Goal: Task Accomplishment & Management: Use online tool/utility

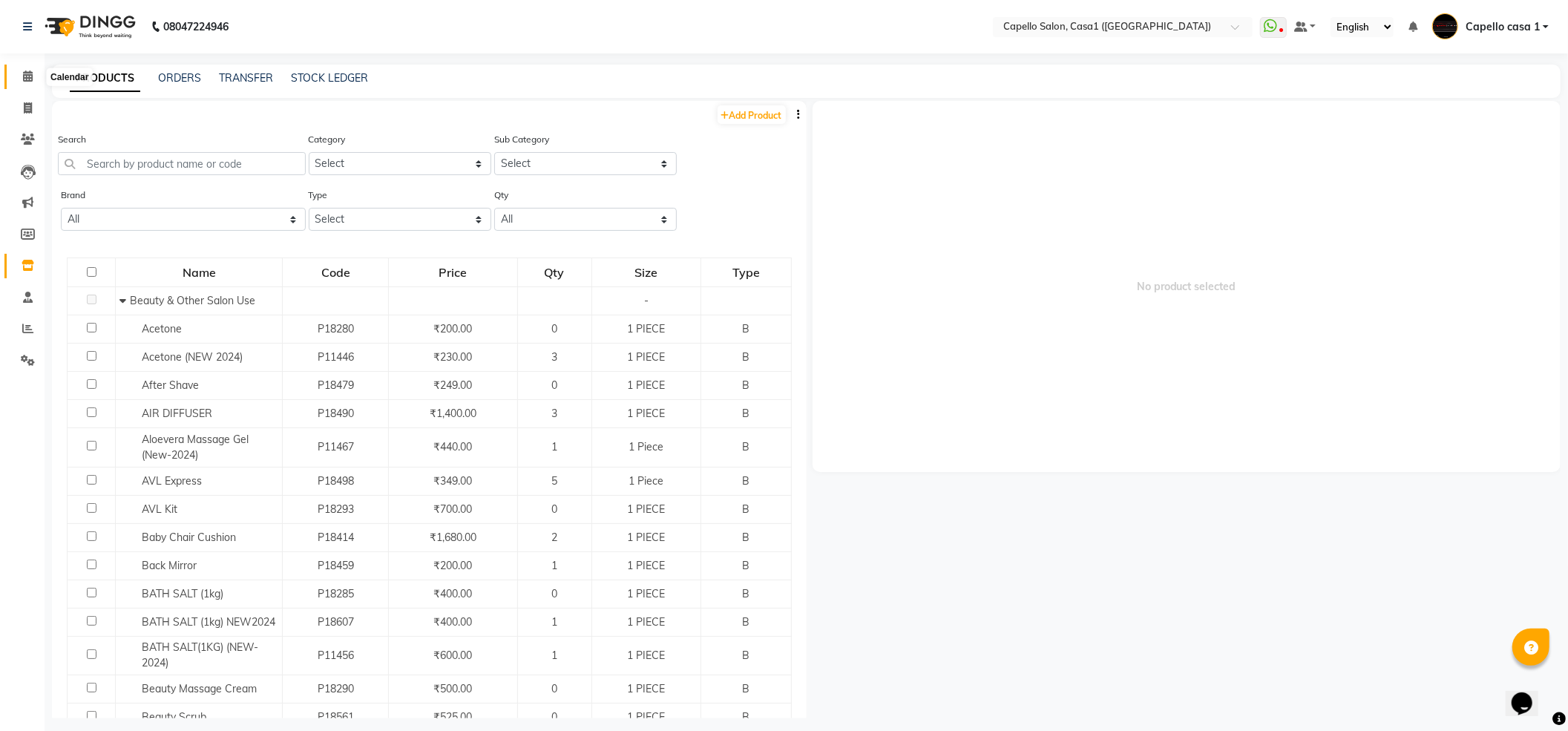
click at [23, 75] on icon at bounding box center [28, 76] width 10 height 11
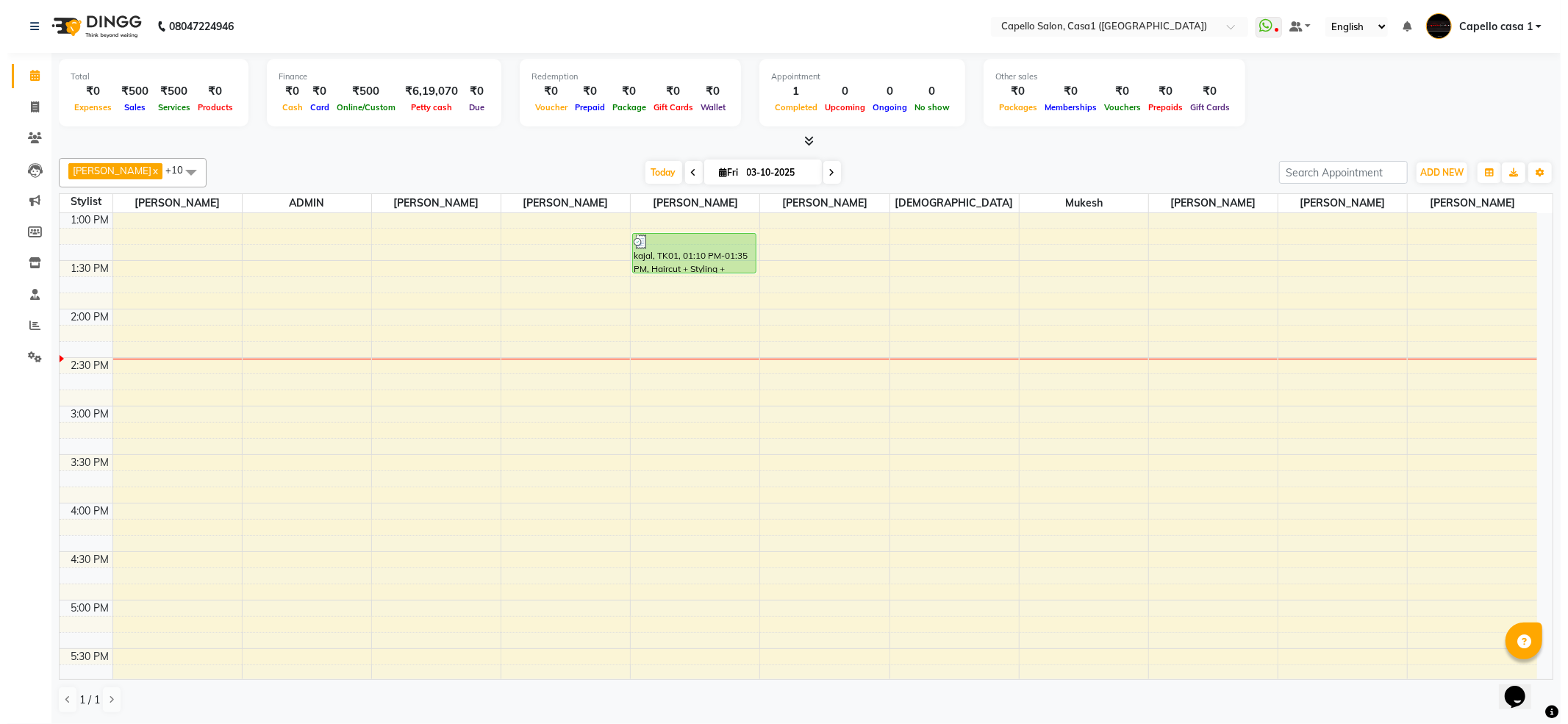
scroll to position [294, 0]
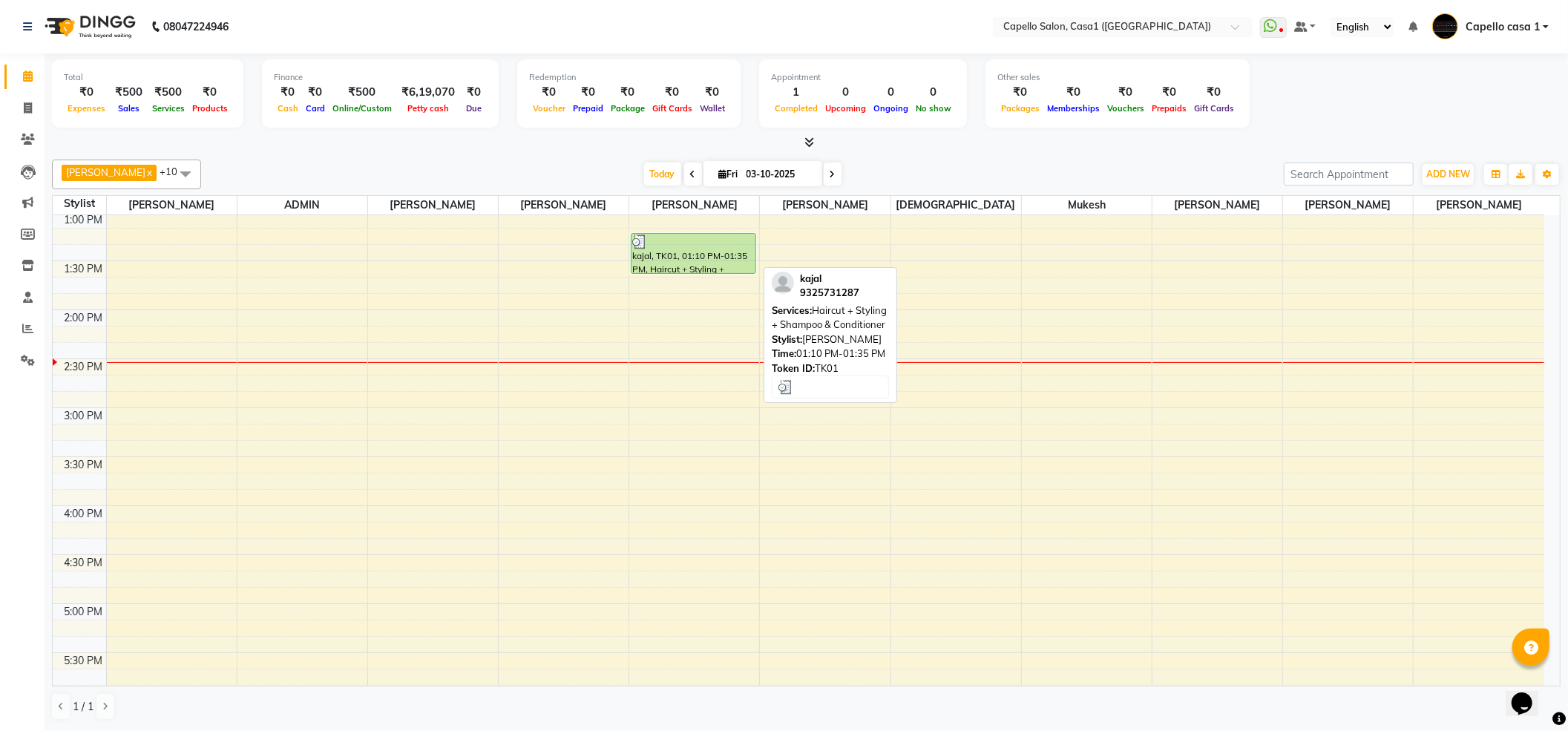
click at [695, 259] on div "kajal, TK01, 01:10 PM-01:35 PM, Haircut + Styling + Shampoo & Conditioner" at bounding box center [693, 254] width 124 height 39
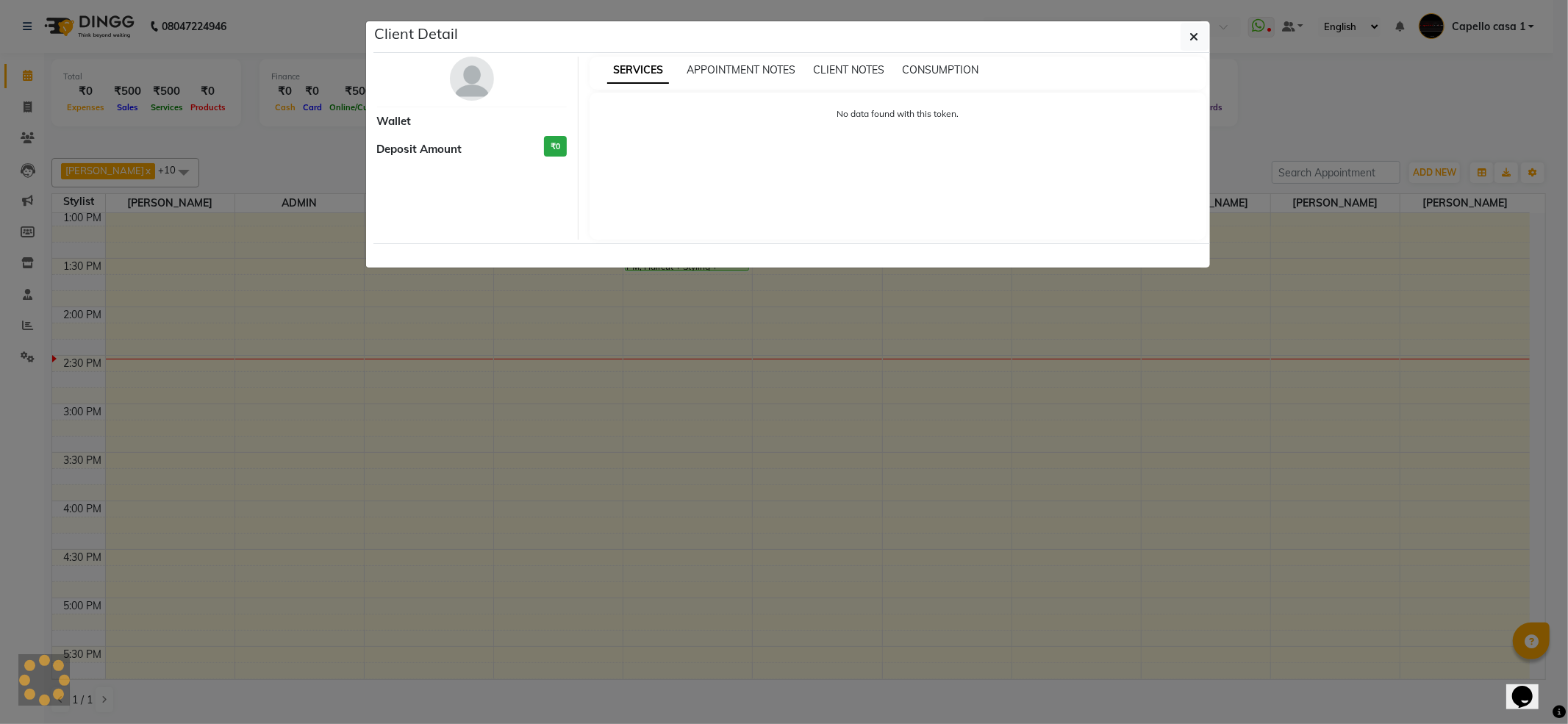
select select "3"
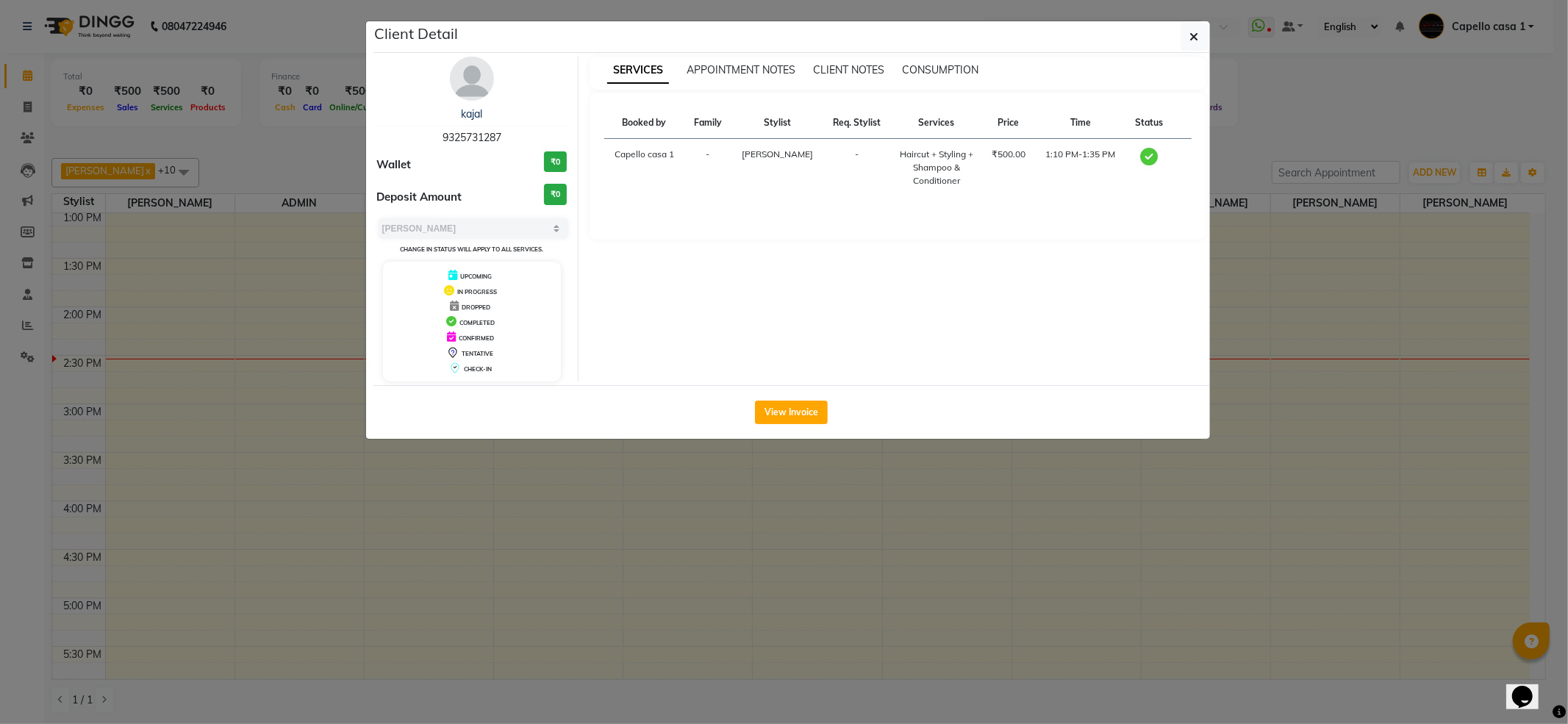
click at [812, 400] on div "View Invoice" at bounding box center [791, 412] width 836 height 54
click at [810, 407] on button "View Invoice" at bounding box center [792, 412] width 73 height 24
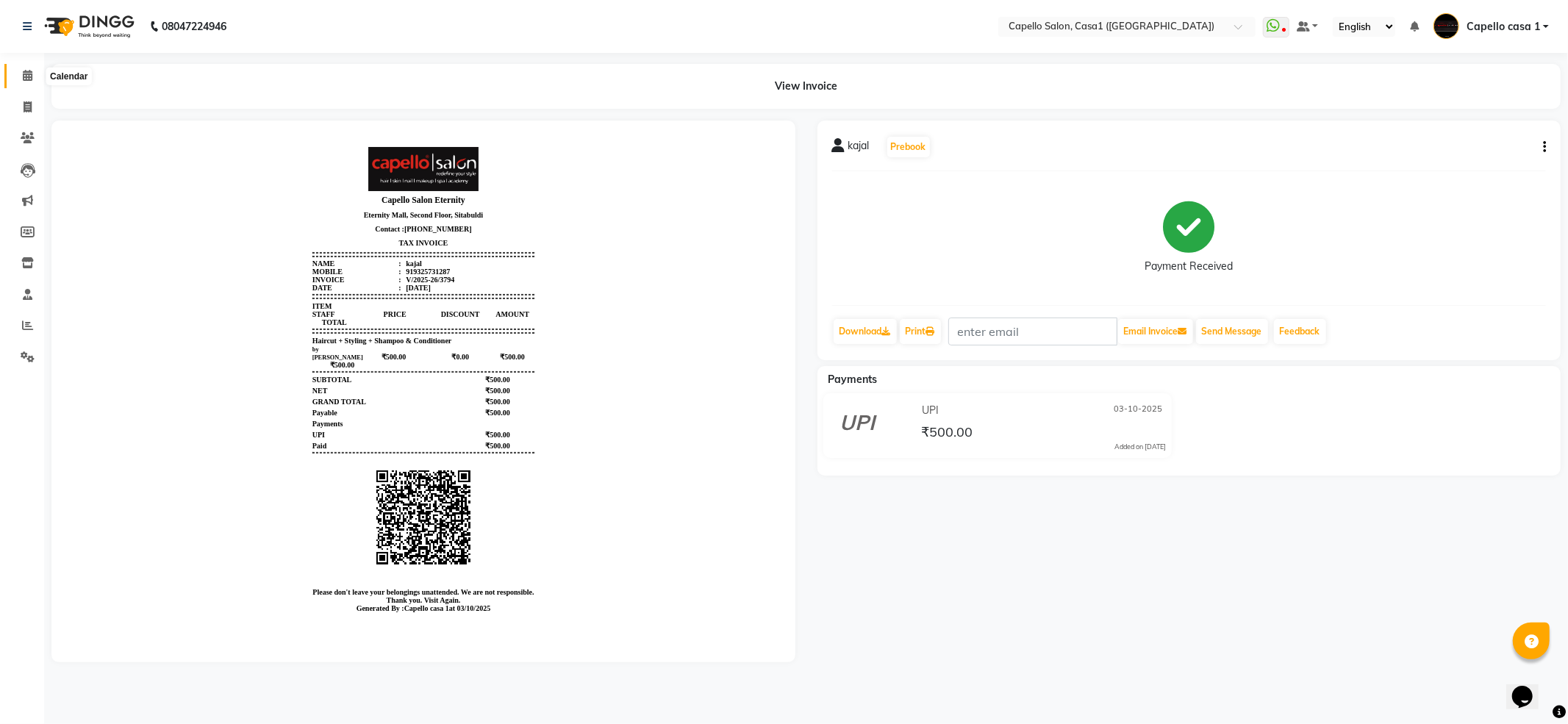
drag, startPoint x: 22, startPoint y: 76, endPoint x: 19, endPoint y: 142, distance: 66.1
click at [23, 76] on icon at bounding box center [28, 76] width 10 height 11
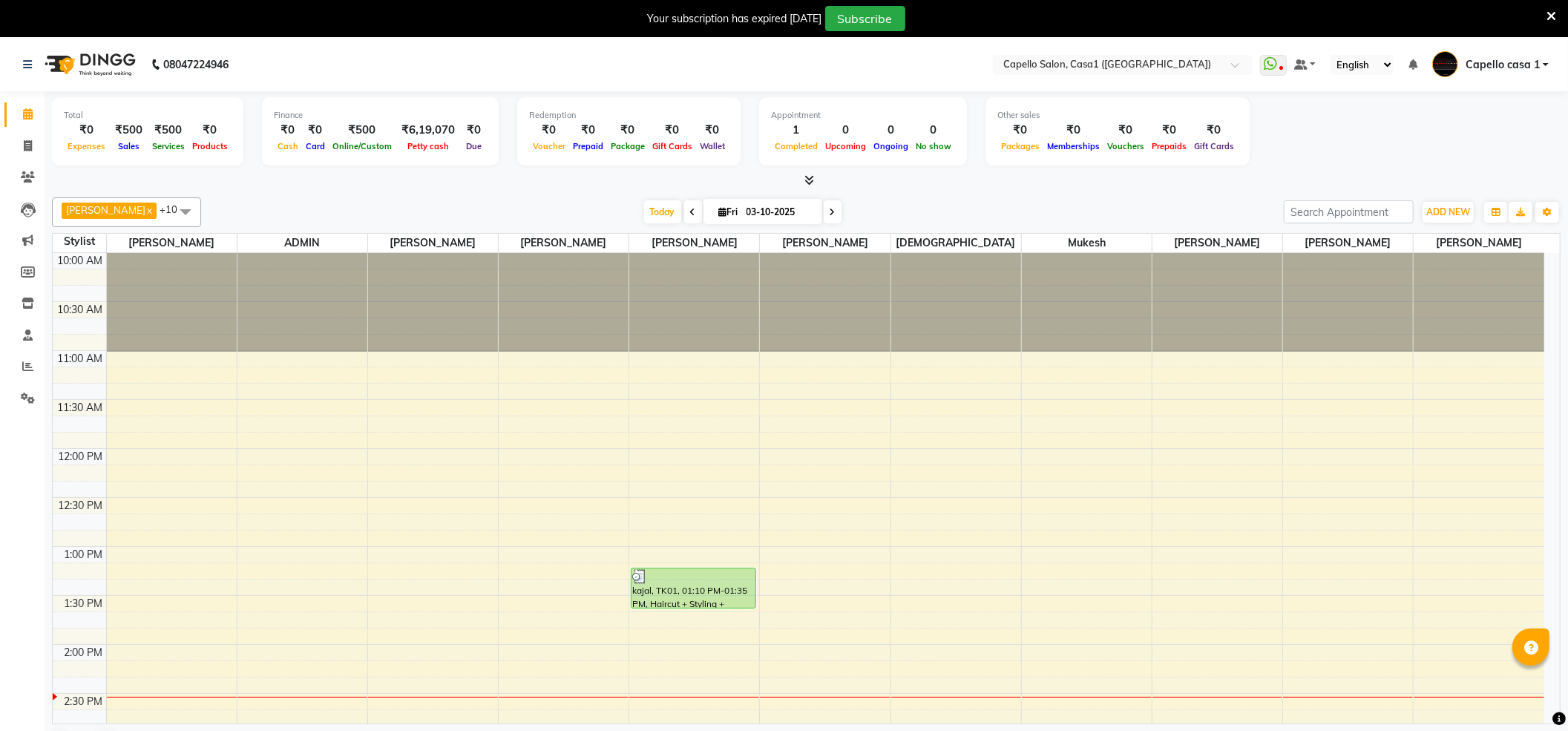
click at [1555, 13] on icon at bounding box center [1551, 16] width 10 height 13
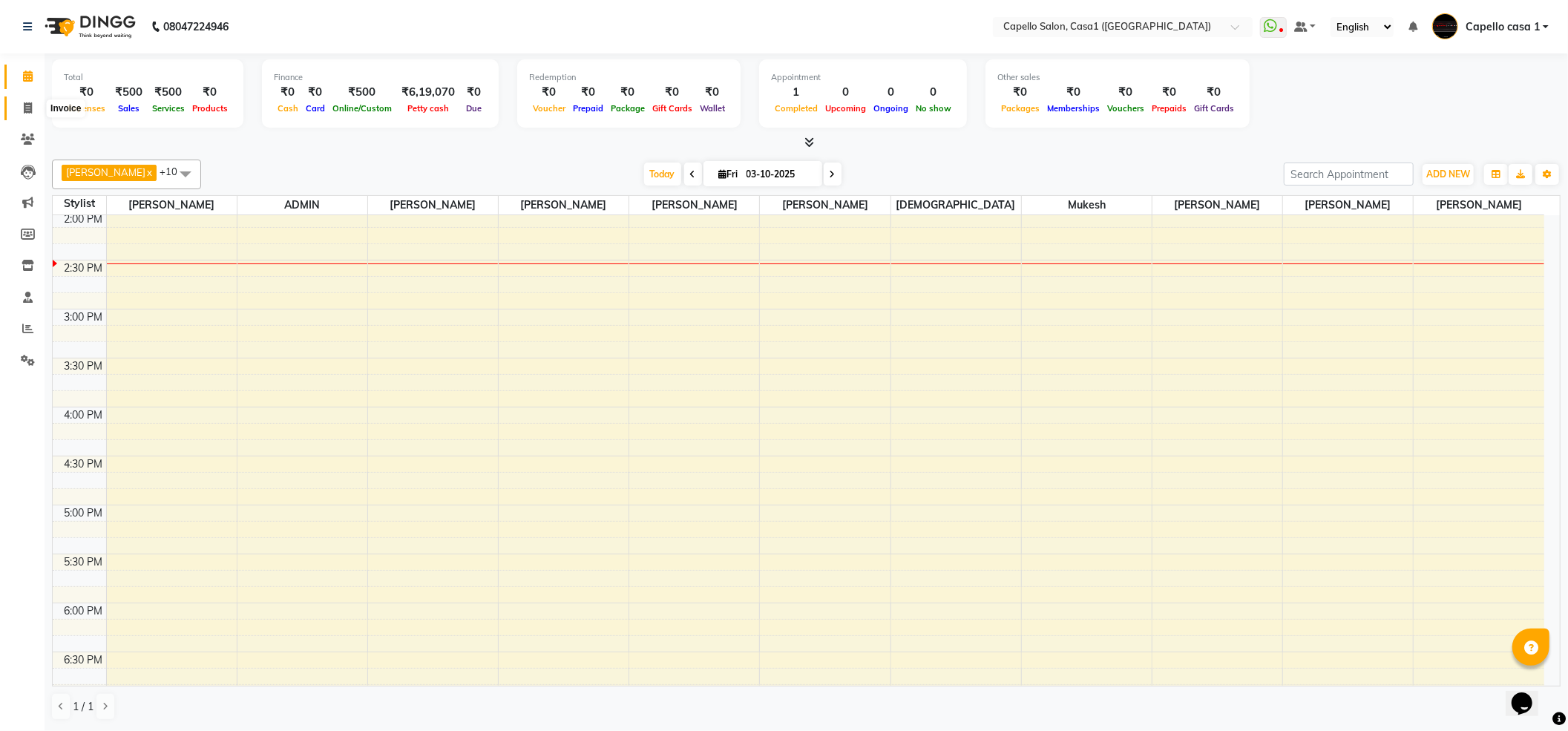
click at [28, 112] on icon at bounding box center [28, 108] width 8 height 11
select select "service"
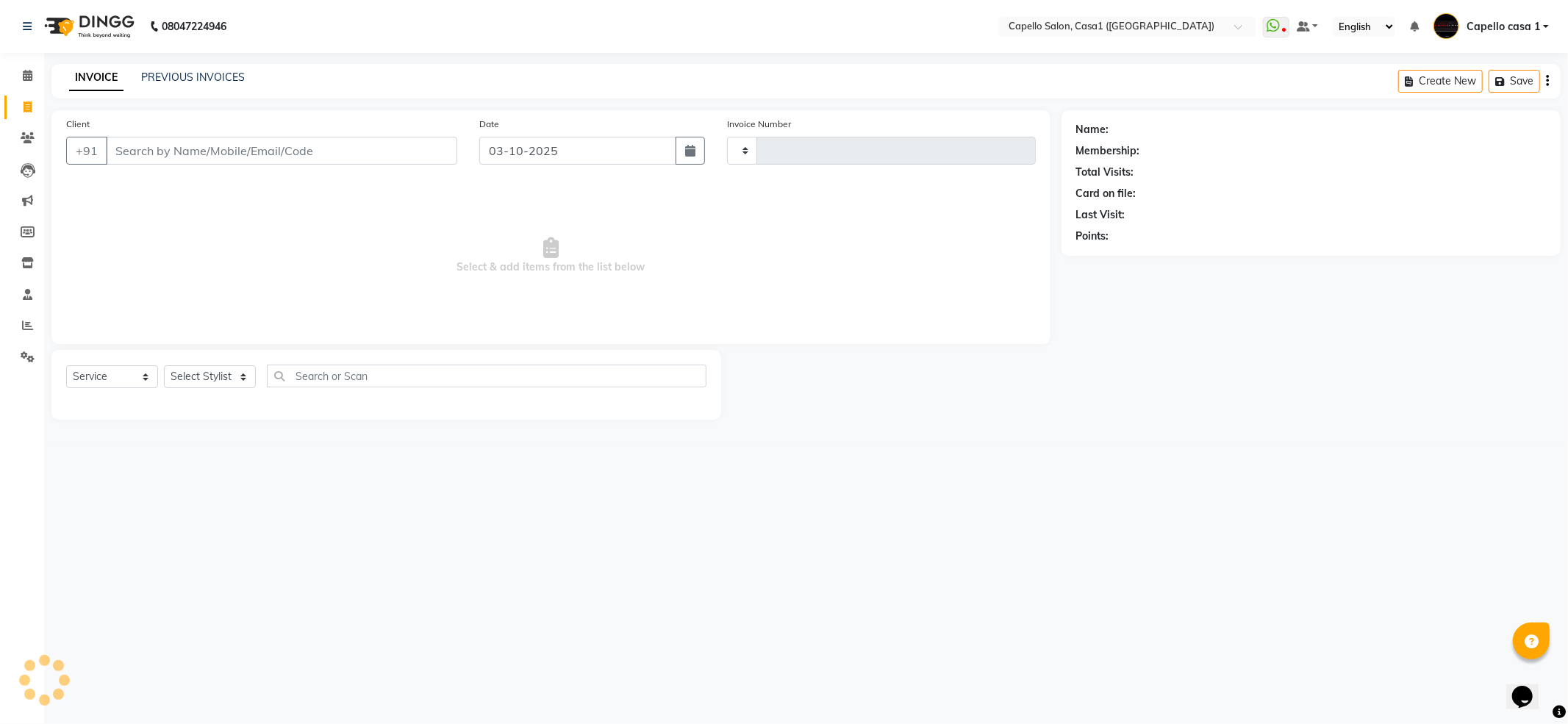
type input "3795"
select select "846"
click at [209, 376] on select "Select Stylist [PERSON_NAME] ADMIN Akash Chawale Capello casa 1 [PERSON_NAME] M…" at bounding box center [212, 376] width 97 height 23
select select "59000"
click at [164, 365] on select "Select Stylist [PERSON_NAME] ADMIN Akash Chawale Capello casa 1 [PERSON_NAME] M…" at bounding box center [212, 376] width 97 height 23
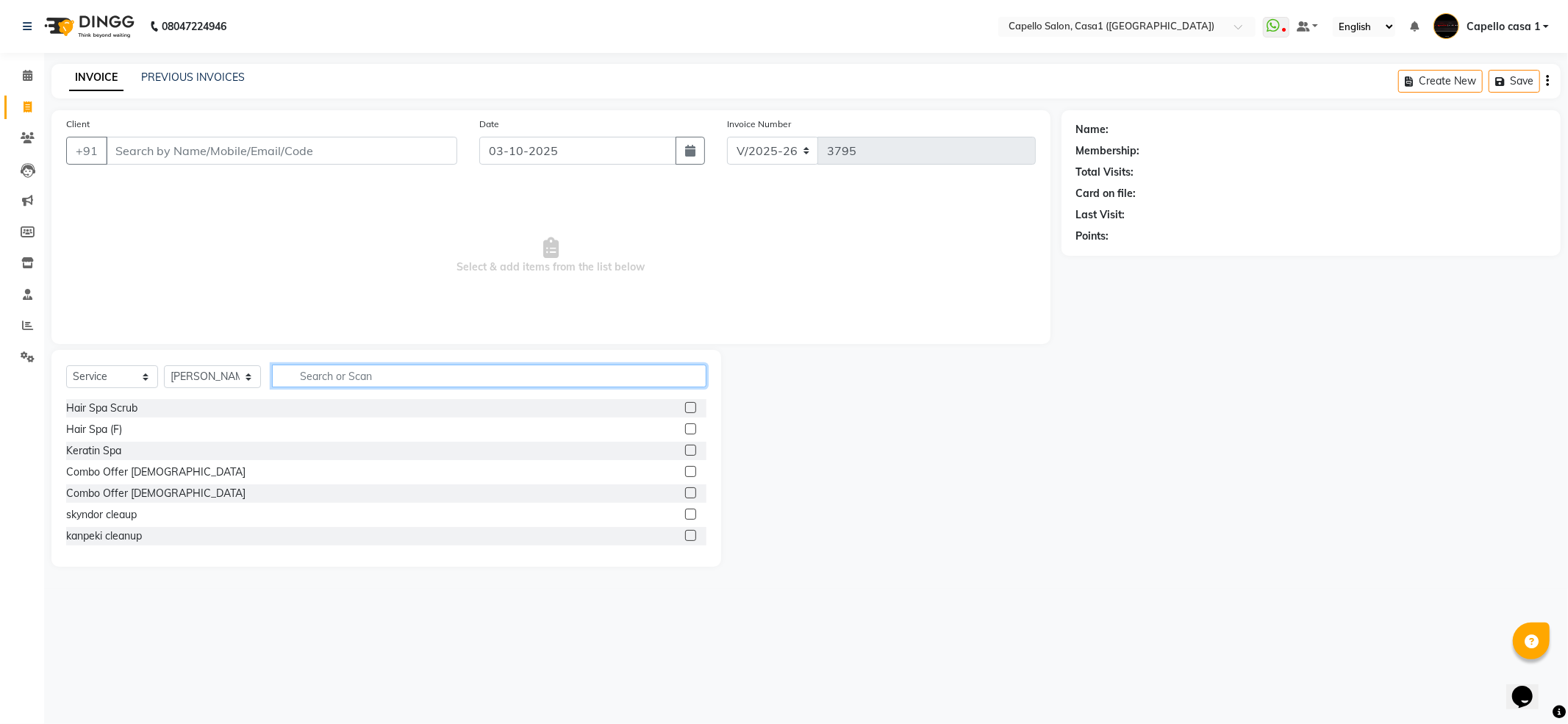
click at [338, 371] on input "text" at bounding box center [489, 376] width 434 height 23
type input "pa"
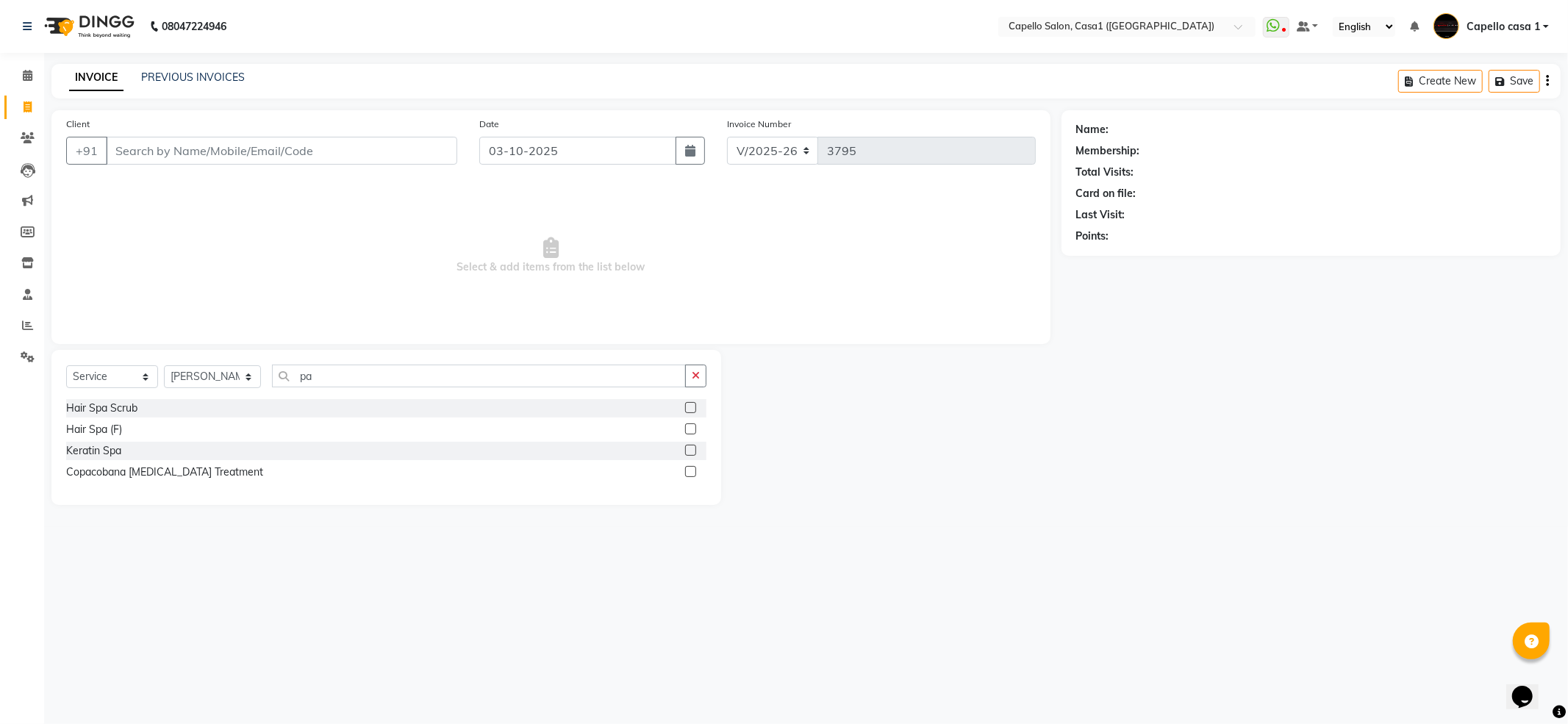
click at [692, 427] on label at bounding box center [691, 429] width 11 height 11
click at [692, 427] on input "checkbox" at bounding box center [690, 430] width 10 height 10
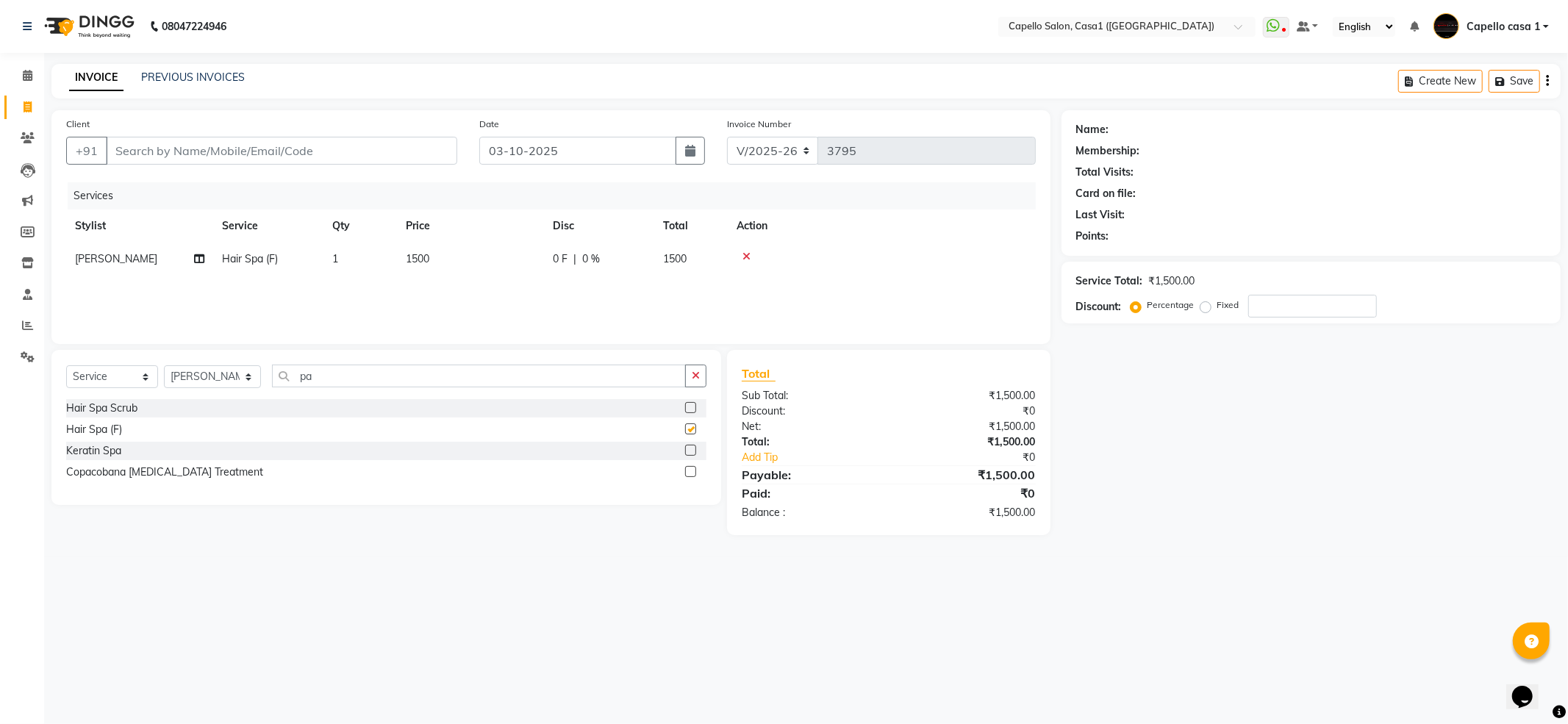
checkbox input "false"
click at [185, 369] on select "Select Stylist [PERSON_NAME] ADMIN Akash Chawale Capello casa 1 [PERSON_NAME] M…" at bounding box center [212, 376] width 97 height 23
select select "14395"
click at [164, 365] on select "Select Stylist [PERSON_NAME] ADMIN Akash Chawale Capello casa 1 [PERSON_NAME] M…" at bounding box center [212, 376] width 97 height 23
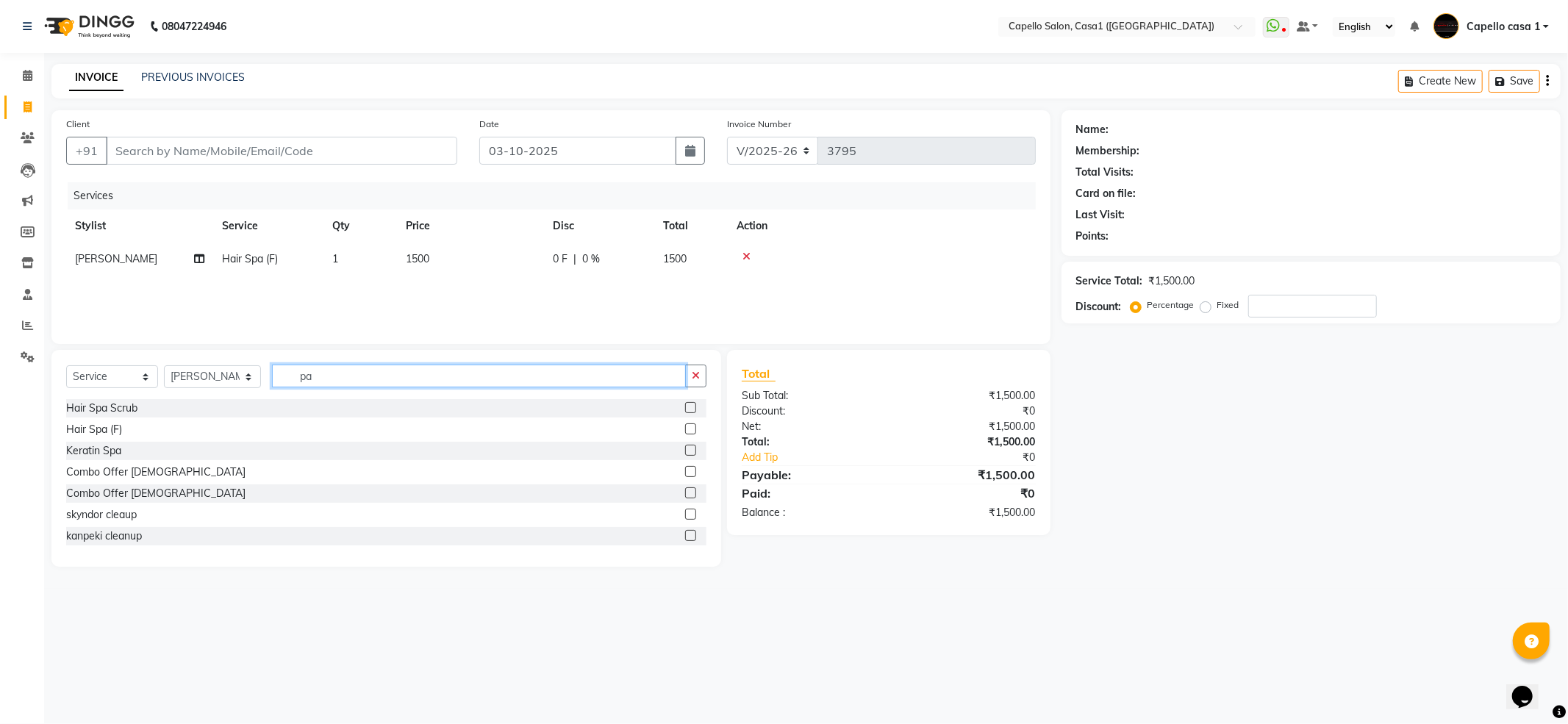
click at [357, 384] on input "pa" at bounding box center [479, 376] width 414 height 23
type input "p"
type input "kera"
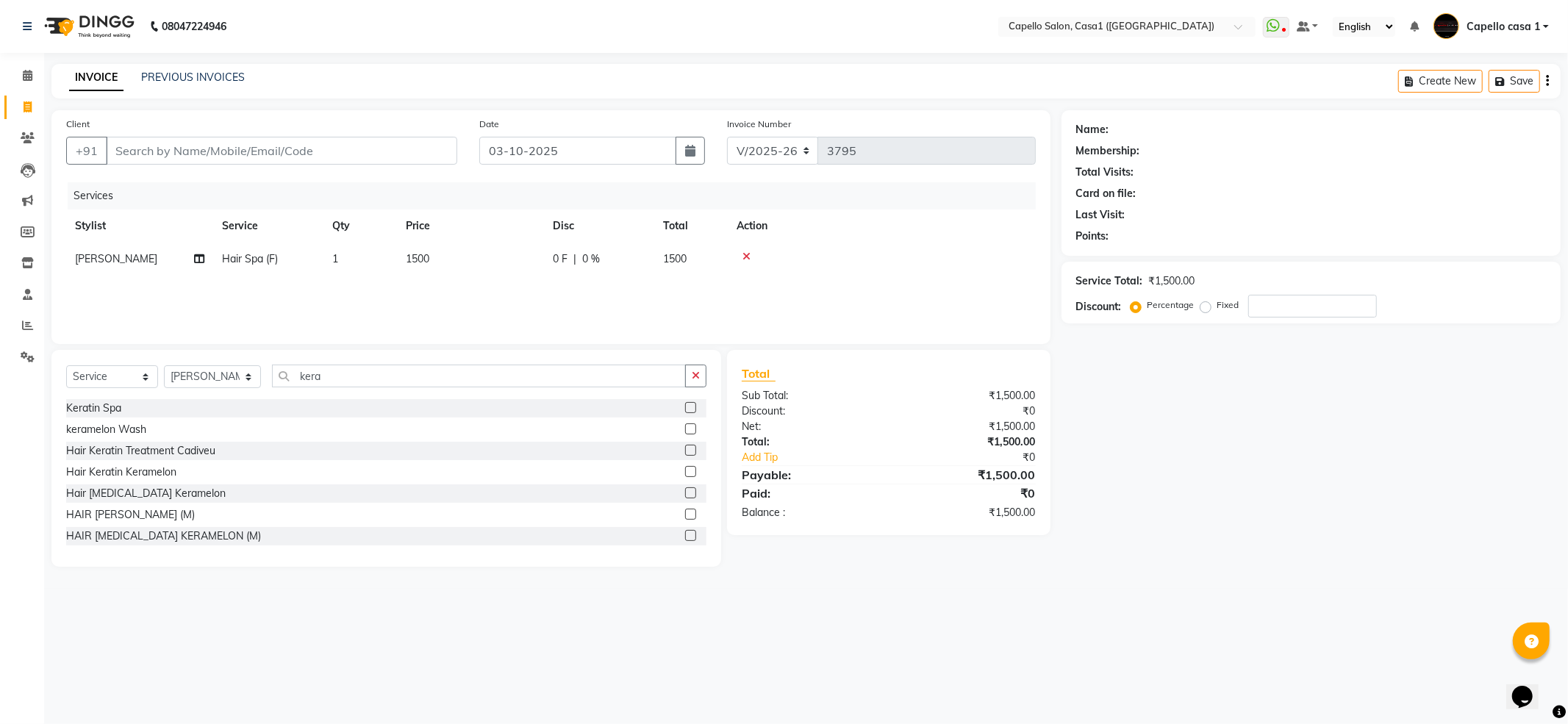
drag, startPoint x: 671, startPoint y: 404, endPoint x: 692, endPoint y: 404, distance: 21.0
click at [685, 404] on label at bounding box center [691, 408] width 11 height 11
click at [685, 404] on input "checkbox" at bounding box center [690, 408] width 10 height 10
checkbox input "false"
click at [174, 150] on input "Client" at bounding box center [281, 150] width 351 height 28
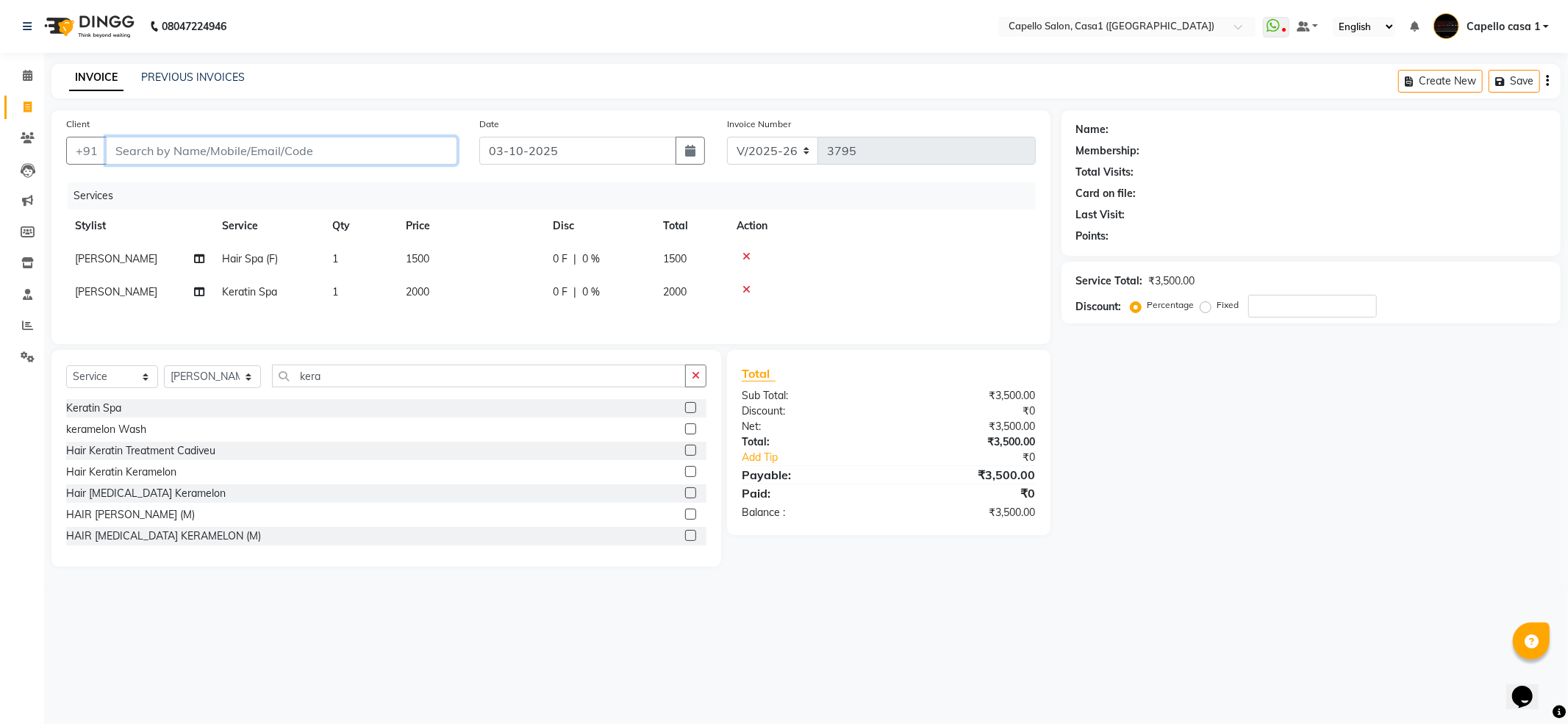
type input "c"
type input "0"
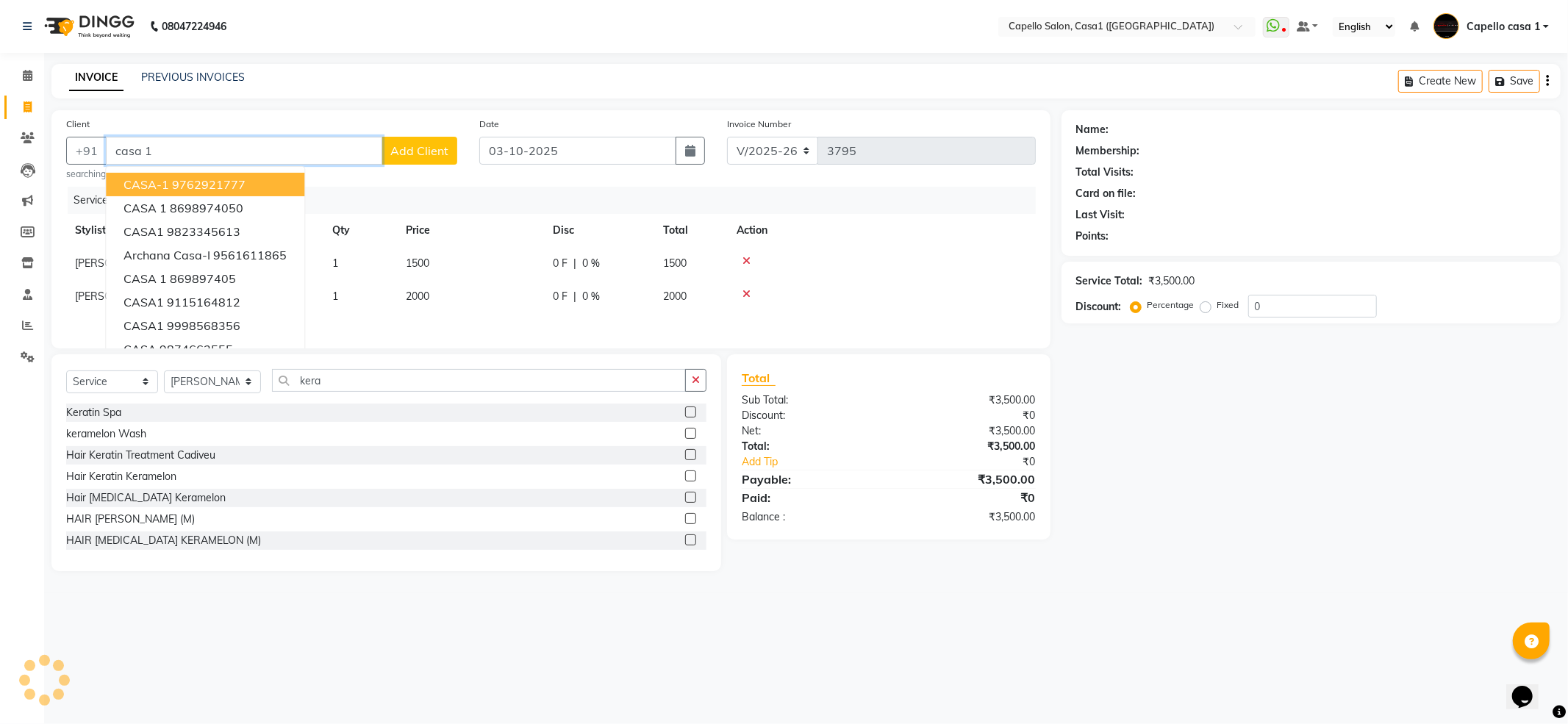
click at [201, 180] on ngb-highlight "9762921777" at bounding box center [209, 184] width 73 height 15
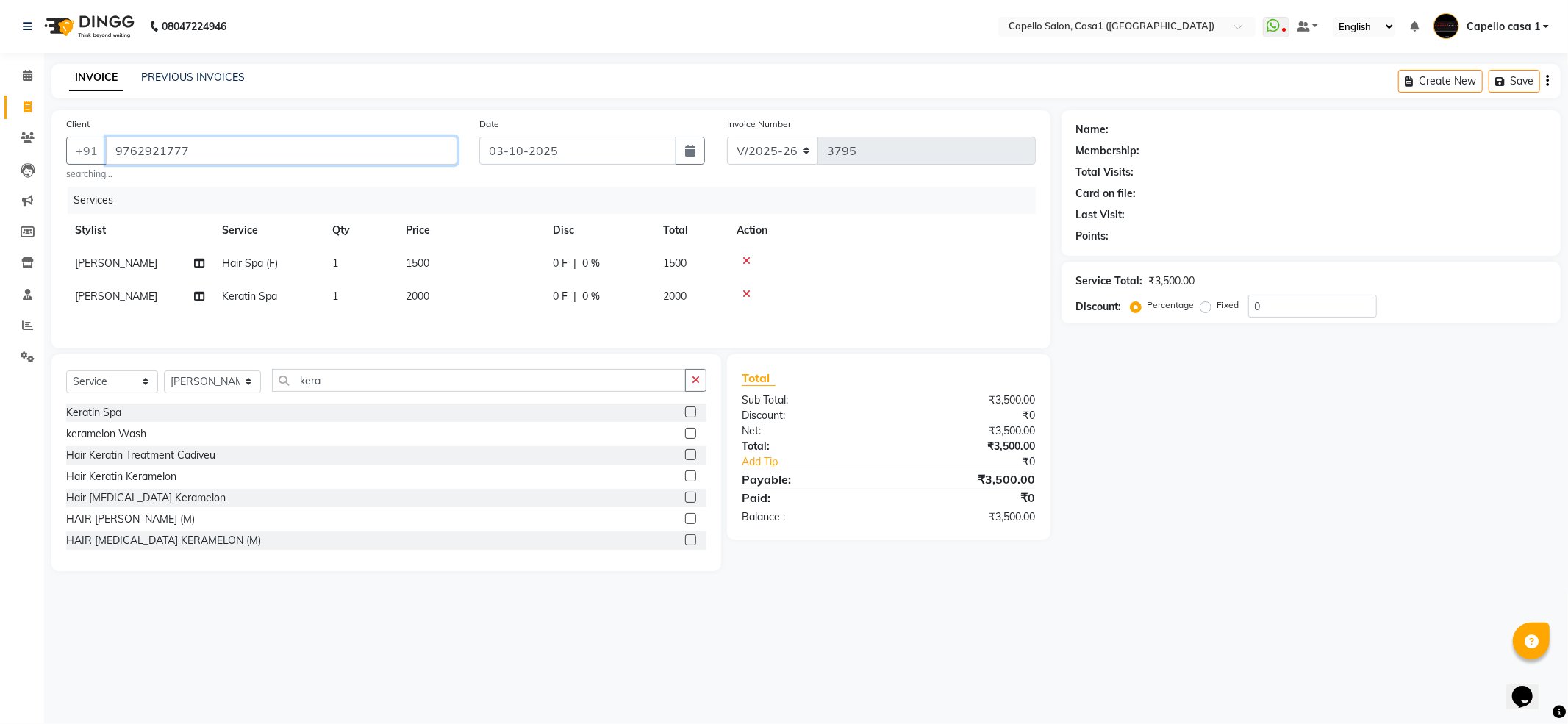
type input "9762921777"
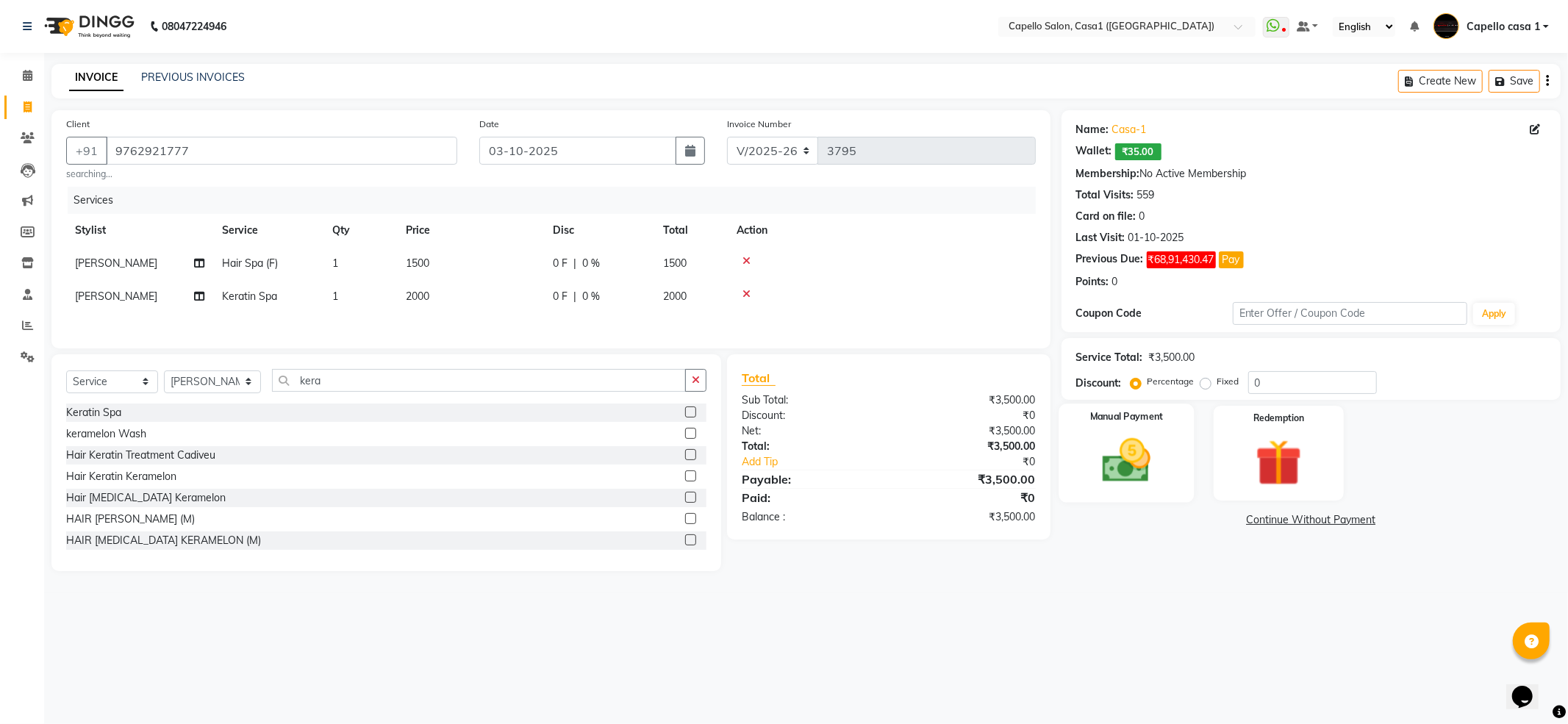
click at [1140, 456] on img at bounding box center [1126, 461] width 79 height 56
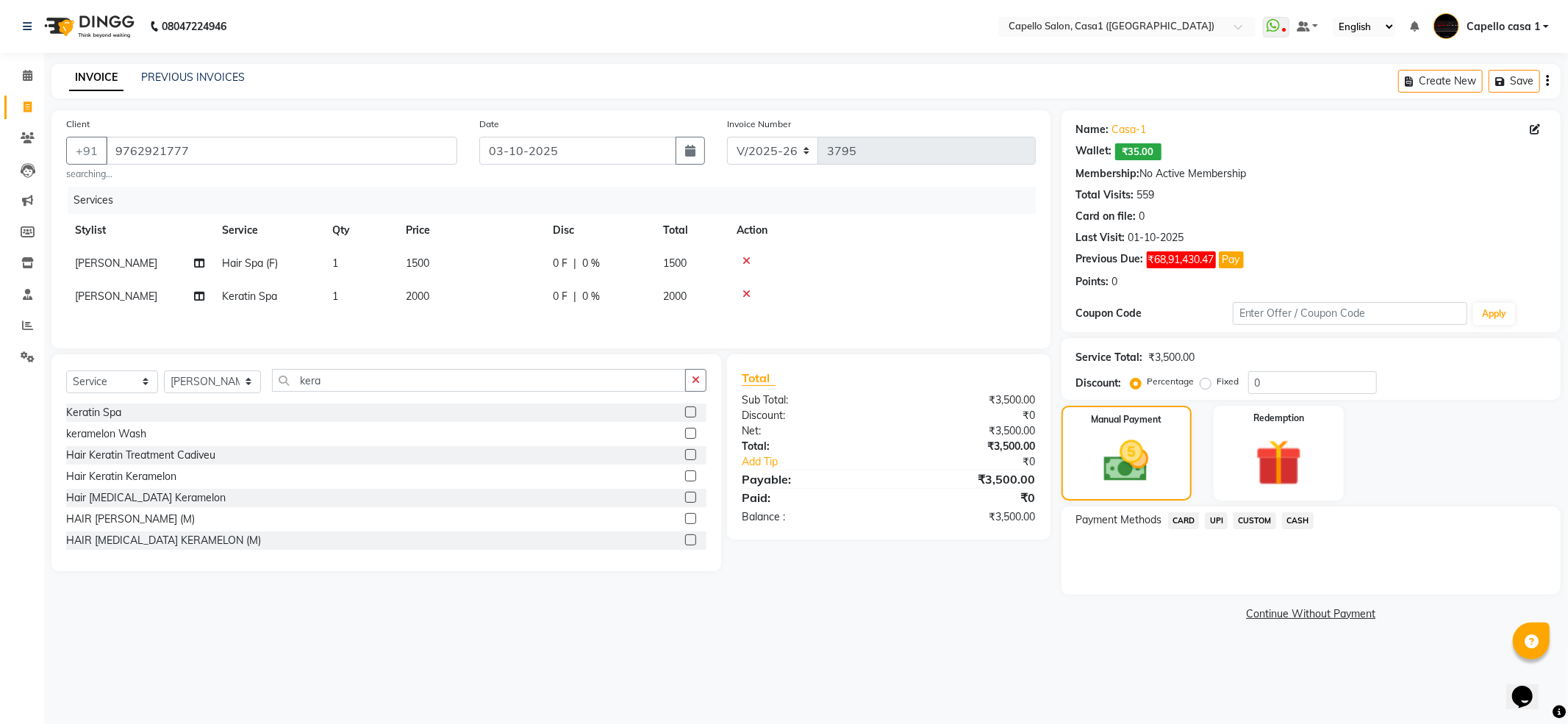
click at [419, 297] on span "2000" at bounding box center [417, 296] width 24 height 13
select select "14395"
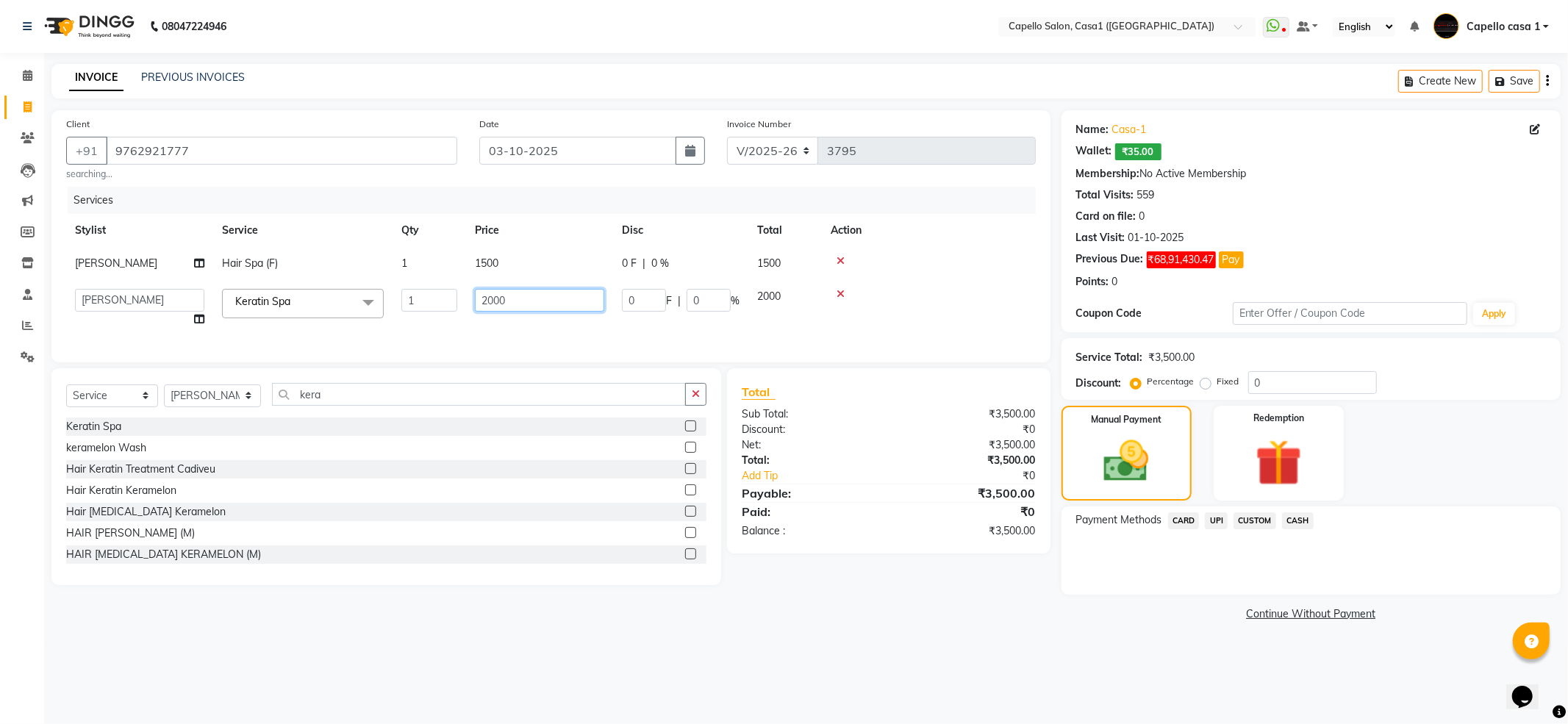
click at [495, 297] on input "2000" at bounding box center [539, 300] width 129 height 23
type input "2200"
click at [948, 227] on th "Action" at bounding box center [928, 230] width 214 height 33
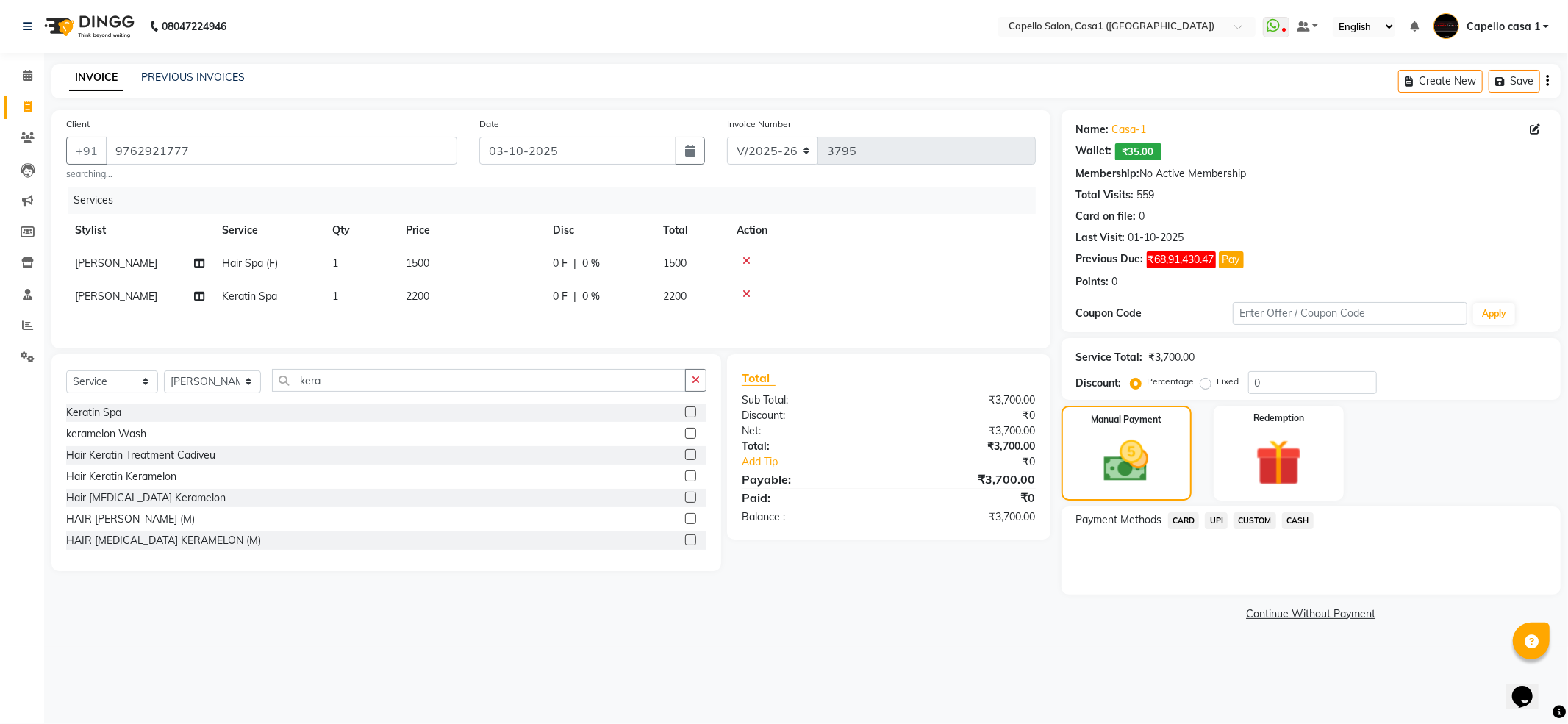
click at [1218, 518] on span "UPI" at bounding box center [1216, 520] width 23 height 17
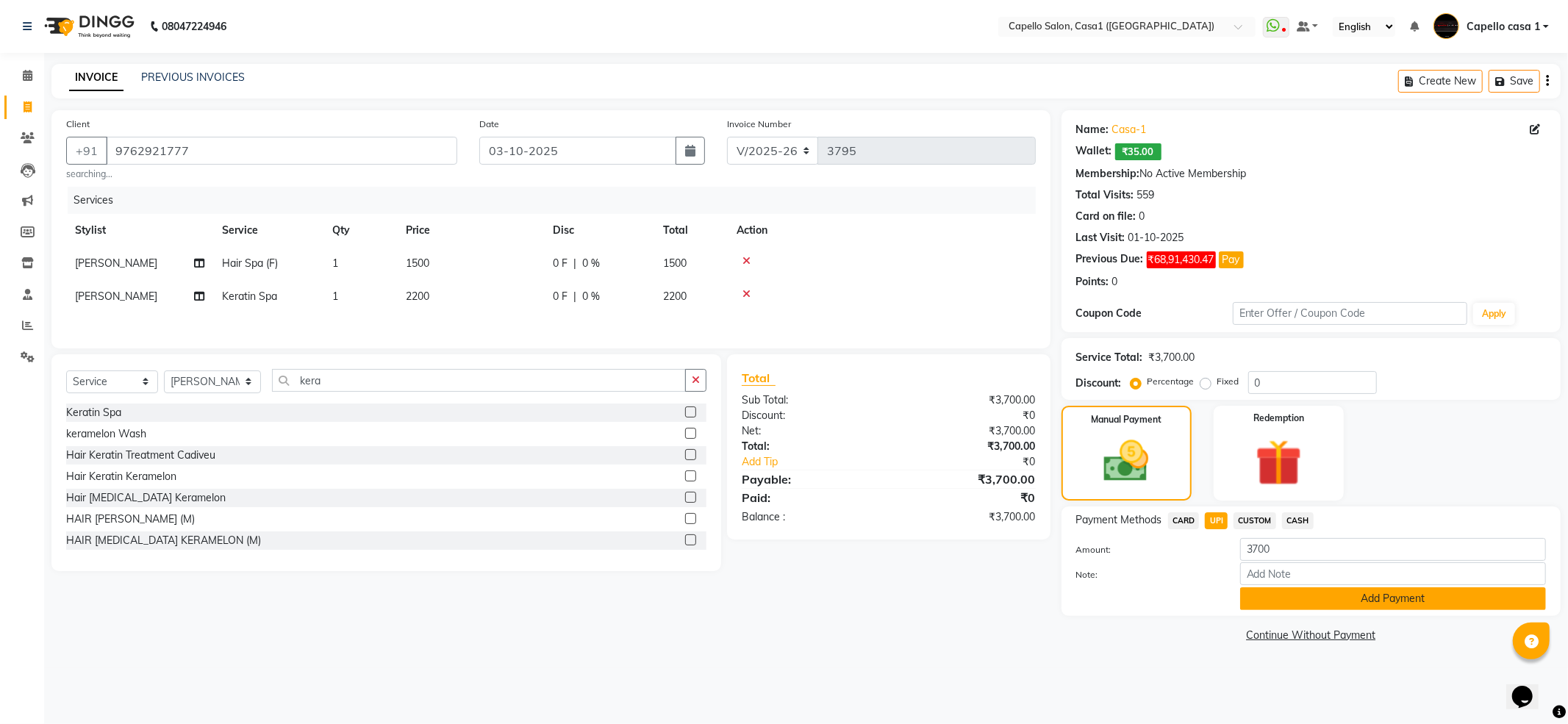
click at [1383, 594] on button "Add Payment" at bounding box center [1392, 598] width 306 height 23
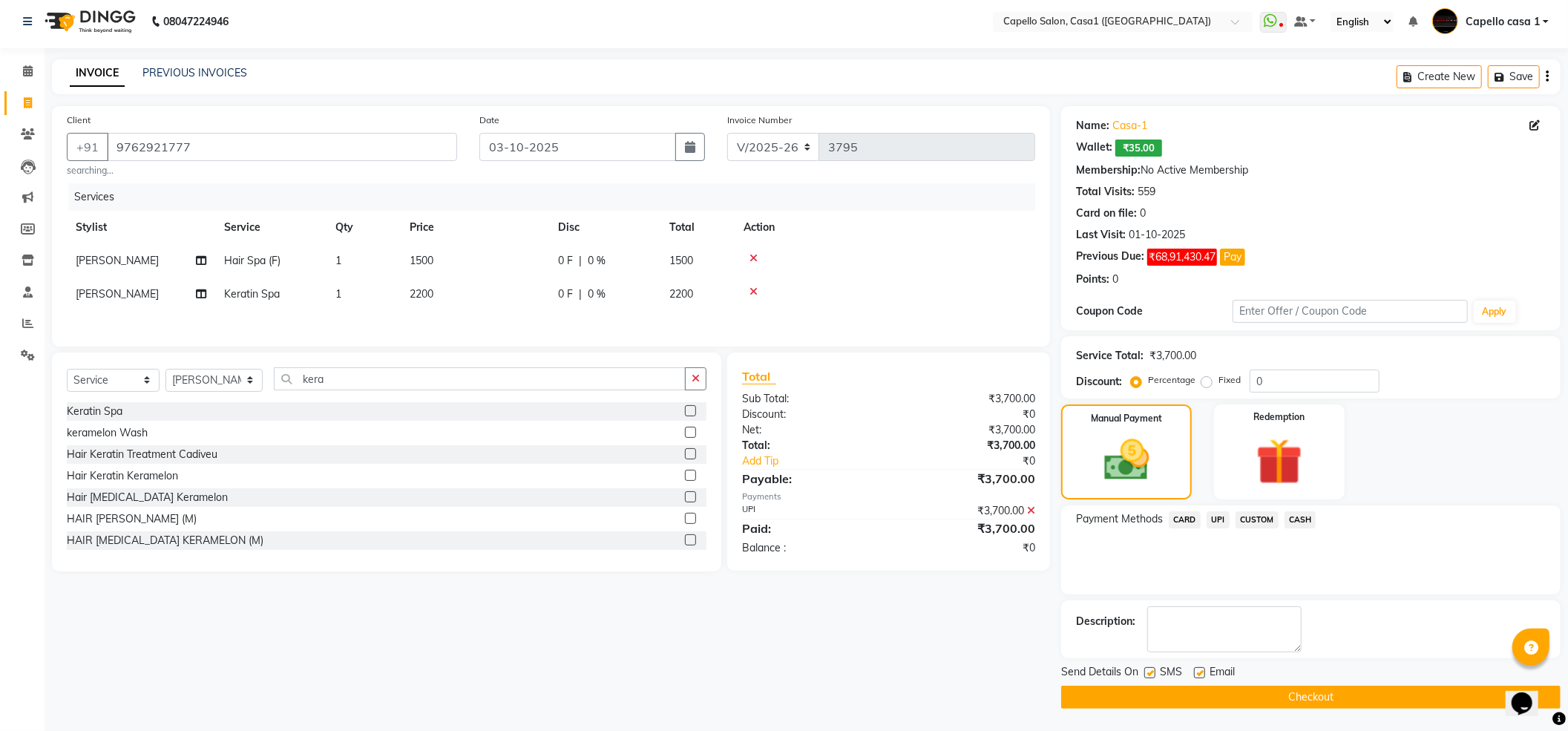
scroll to position [7, 0]
click at [1215, 698] on button "Checkout" at bounding box center [1310, 697] width 500 height 23
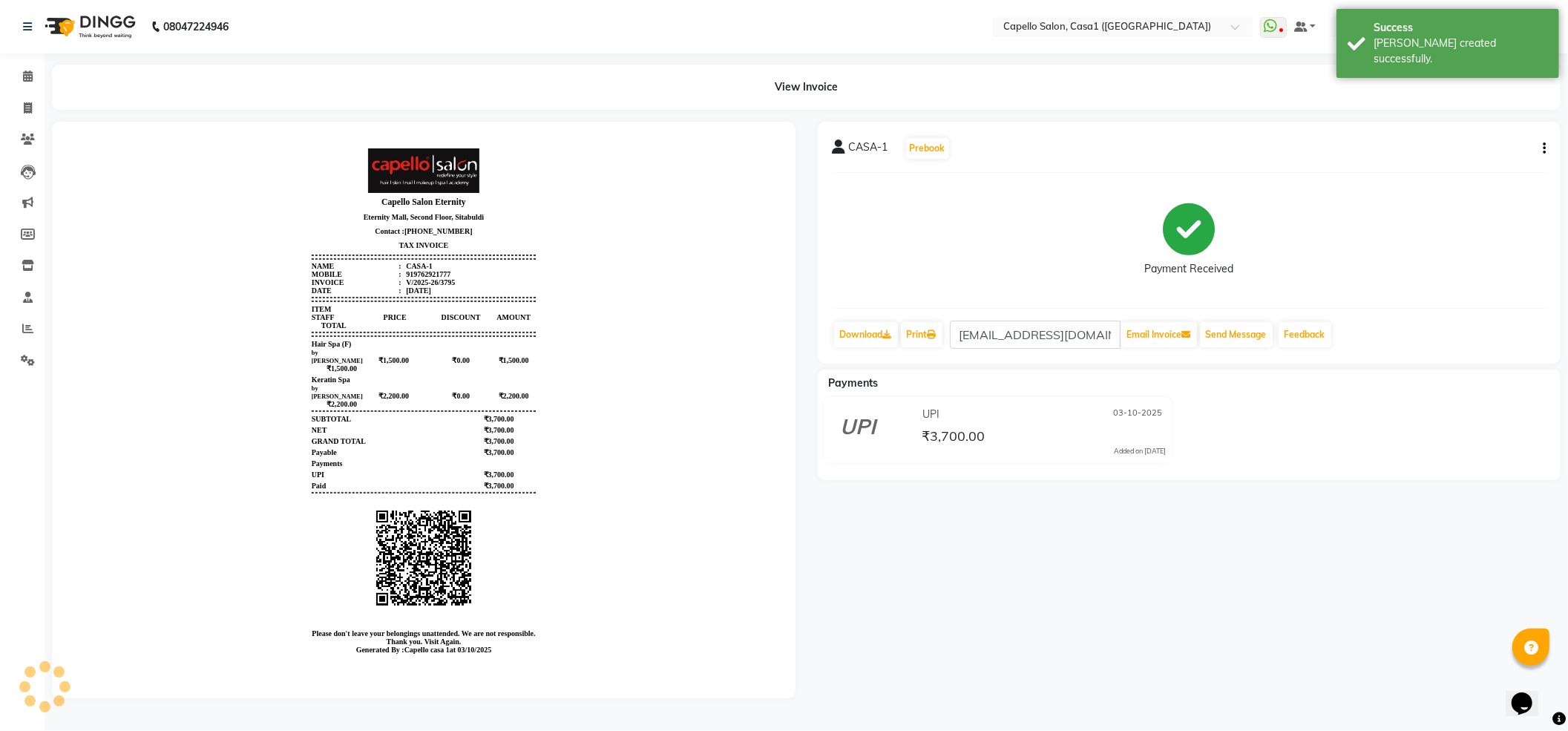
scroll to position [4, 0]
click at [31, 75] on icon at bounding box center [28, 76] width 10 height 11
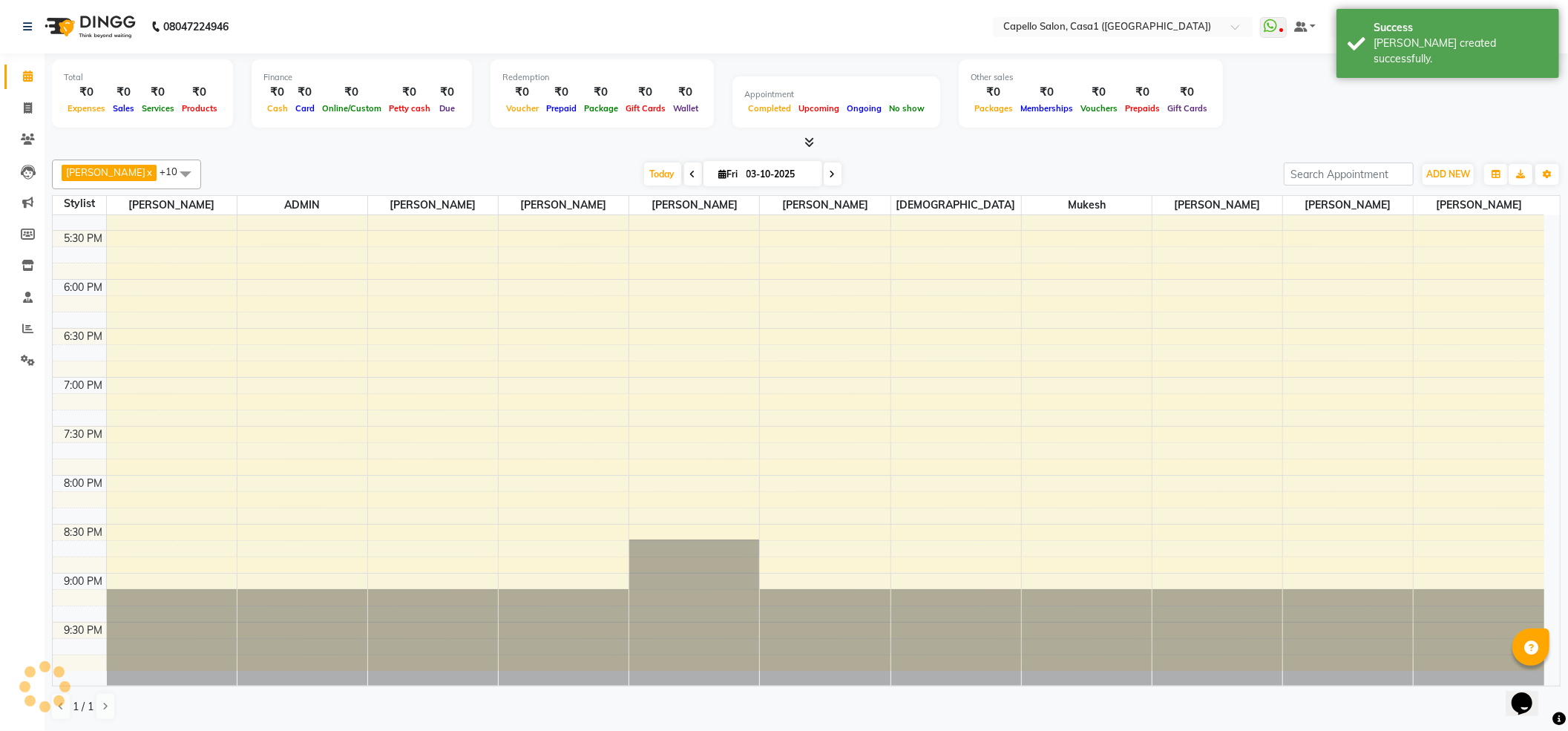
scroll to position [722, 0]
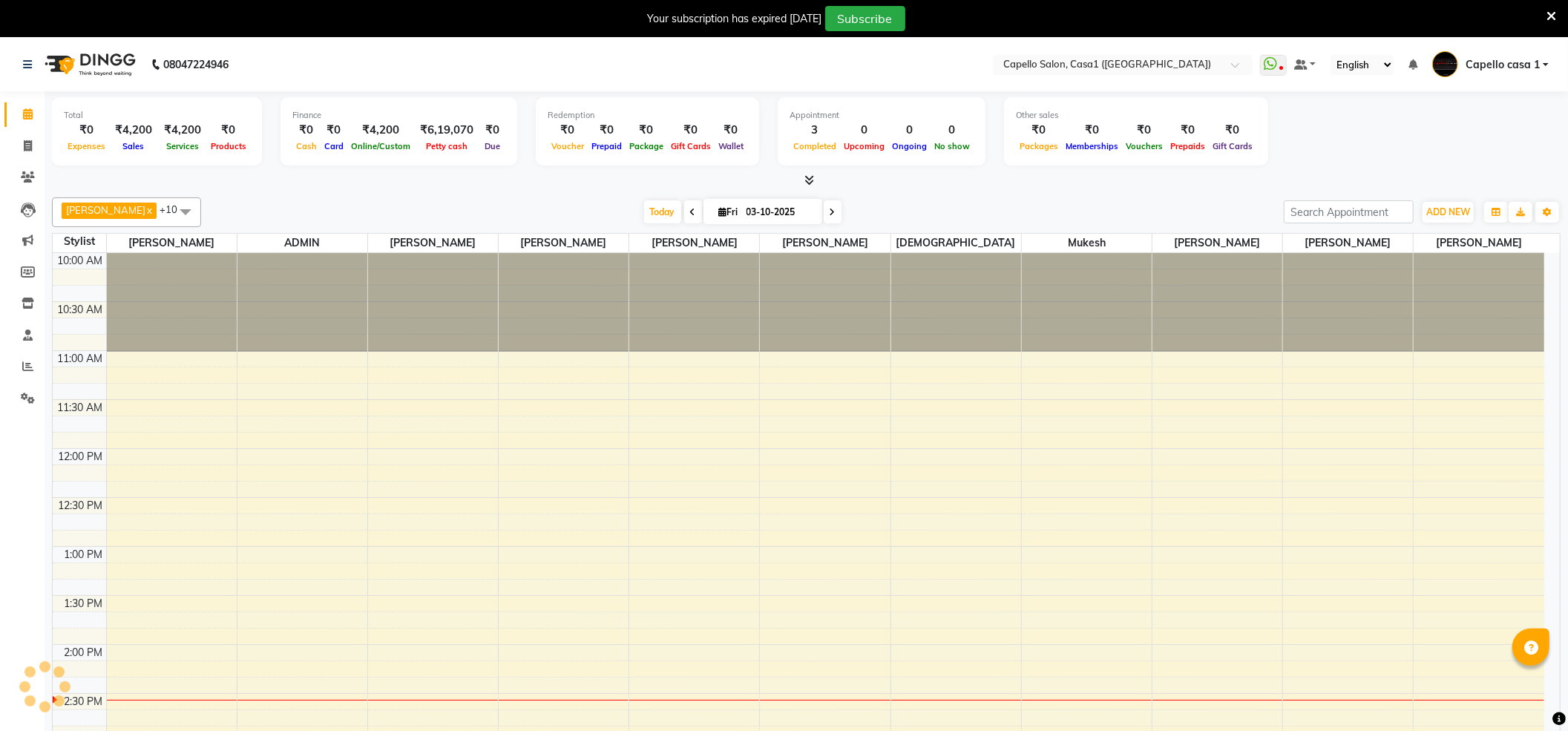
select select "en"
click at [1552, 16] on icon at bounding box center [1551, 16] width 10 height 13
